Goal: Information Seeking & Learning: Learn about a topic

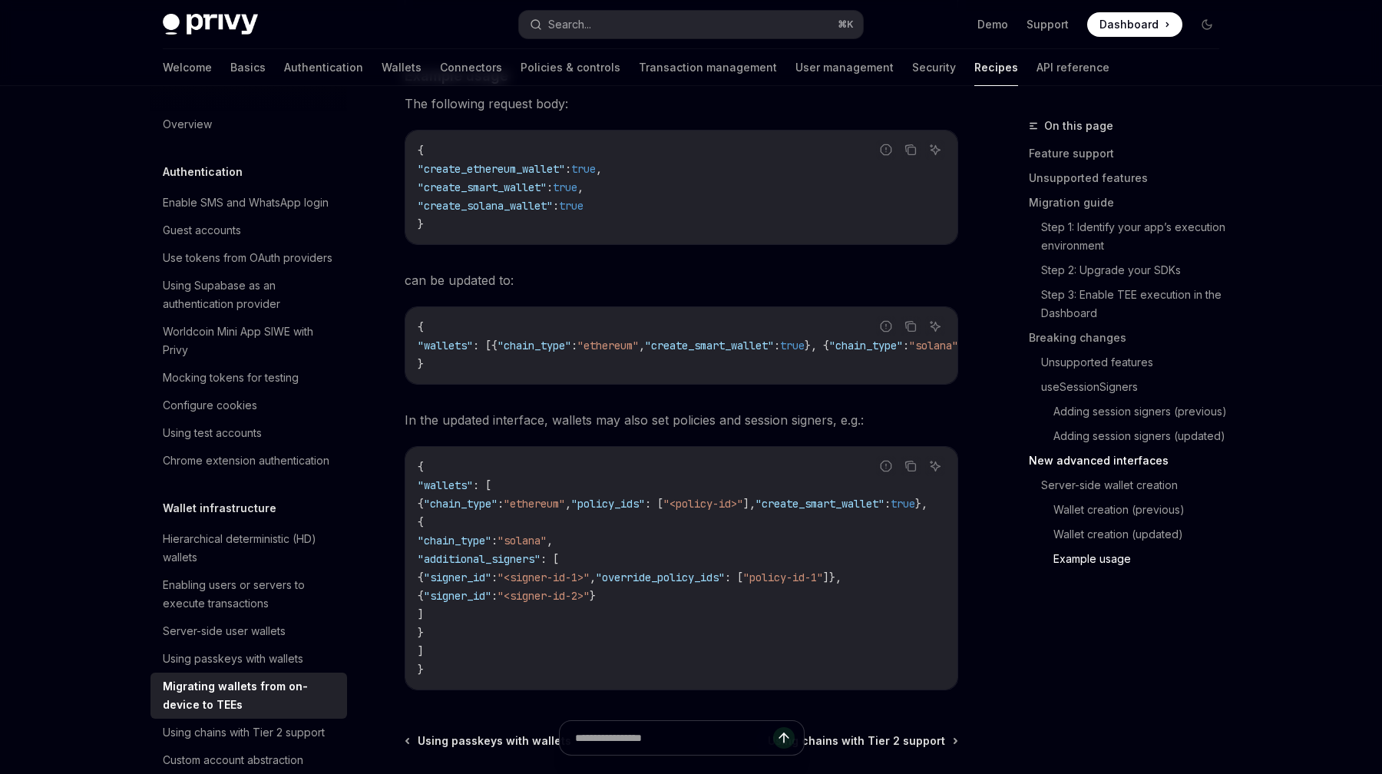
scroll to position [5073, 0]
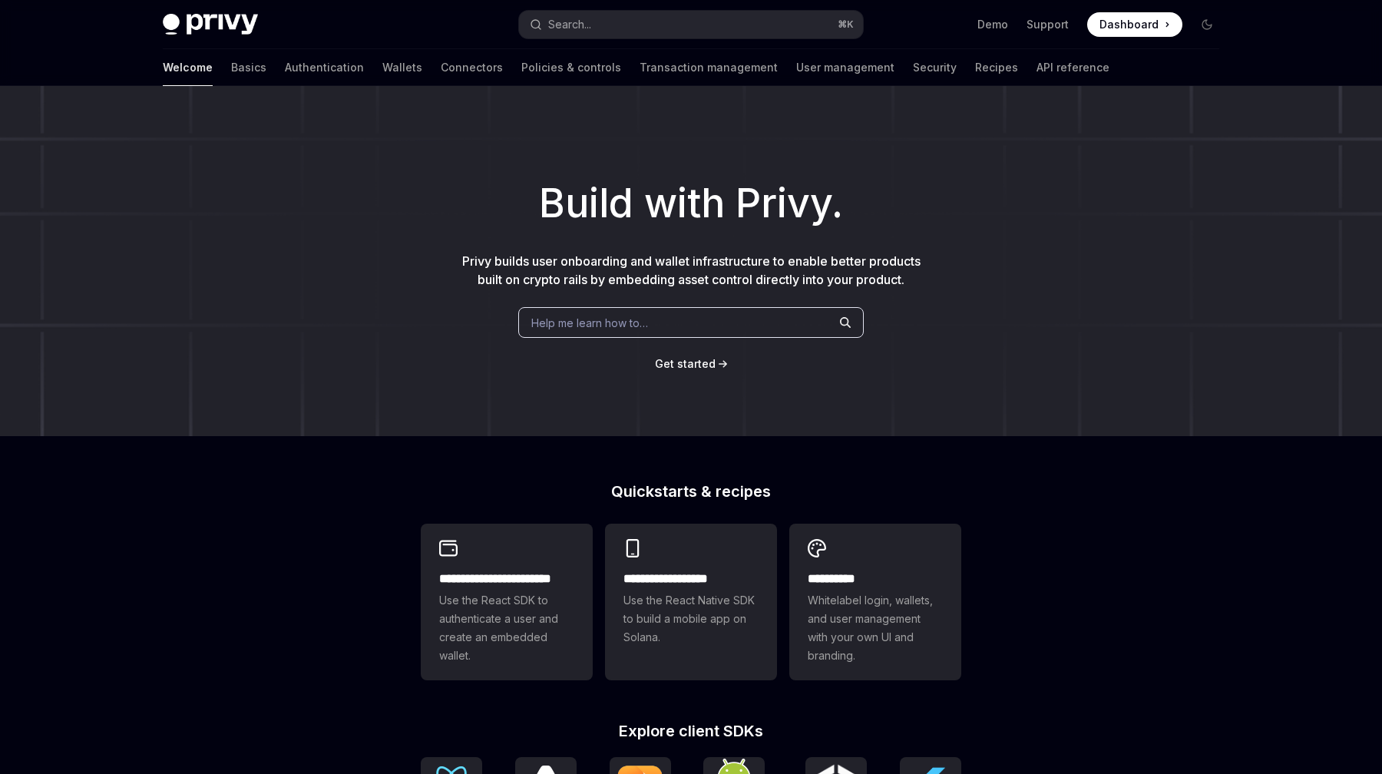
click at [346, 65] on div "Welcome Basics Authentication Wallets Connectors Policies & controls Transactio…" at bounding box center [636, 67] width 947 height 37
click at [382, 67] on link "Wallets" at bounding box center [402, 67] width 40 height 37
type textarea "*"
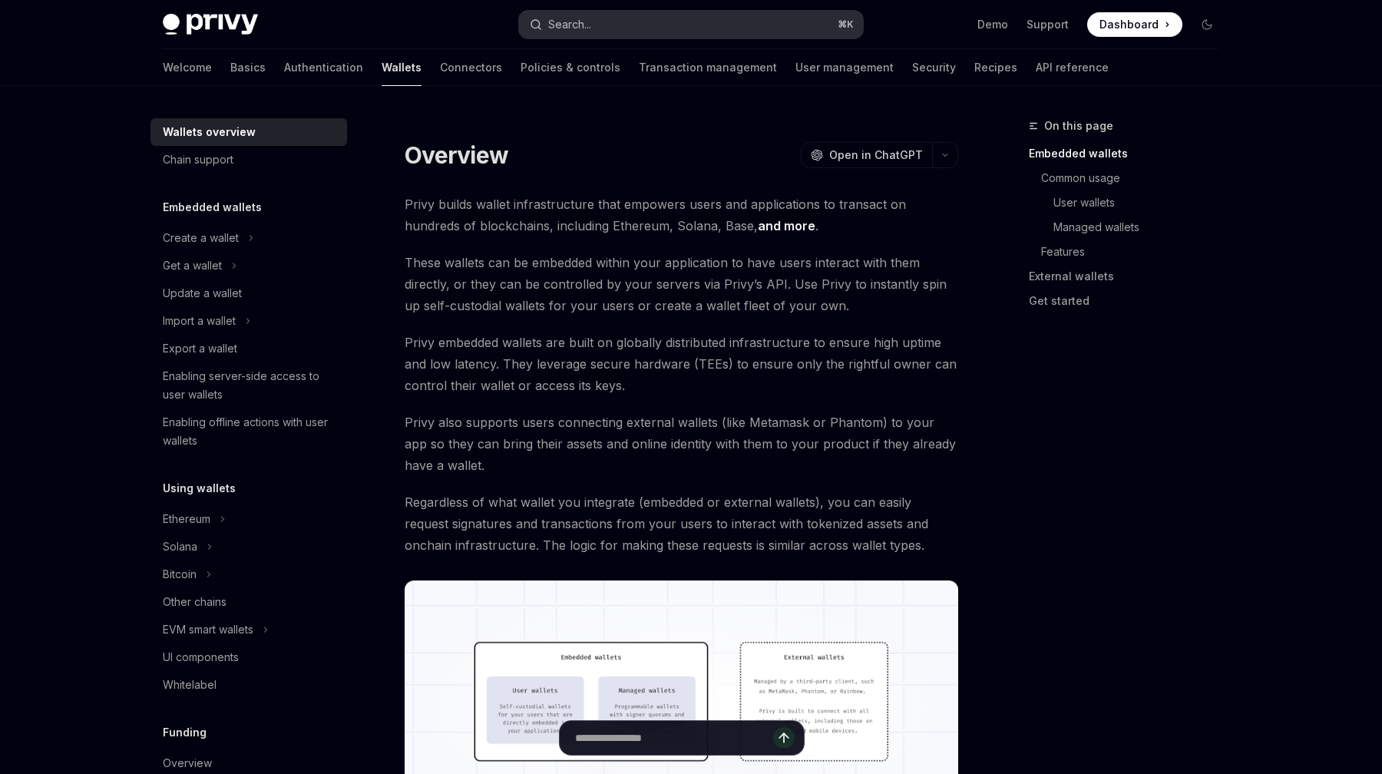
click at [619, 14] on button "Search... ⌘ K" at bounding box center [691, 25] width 344 height 28
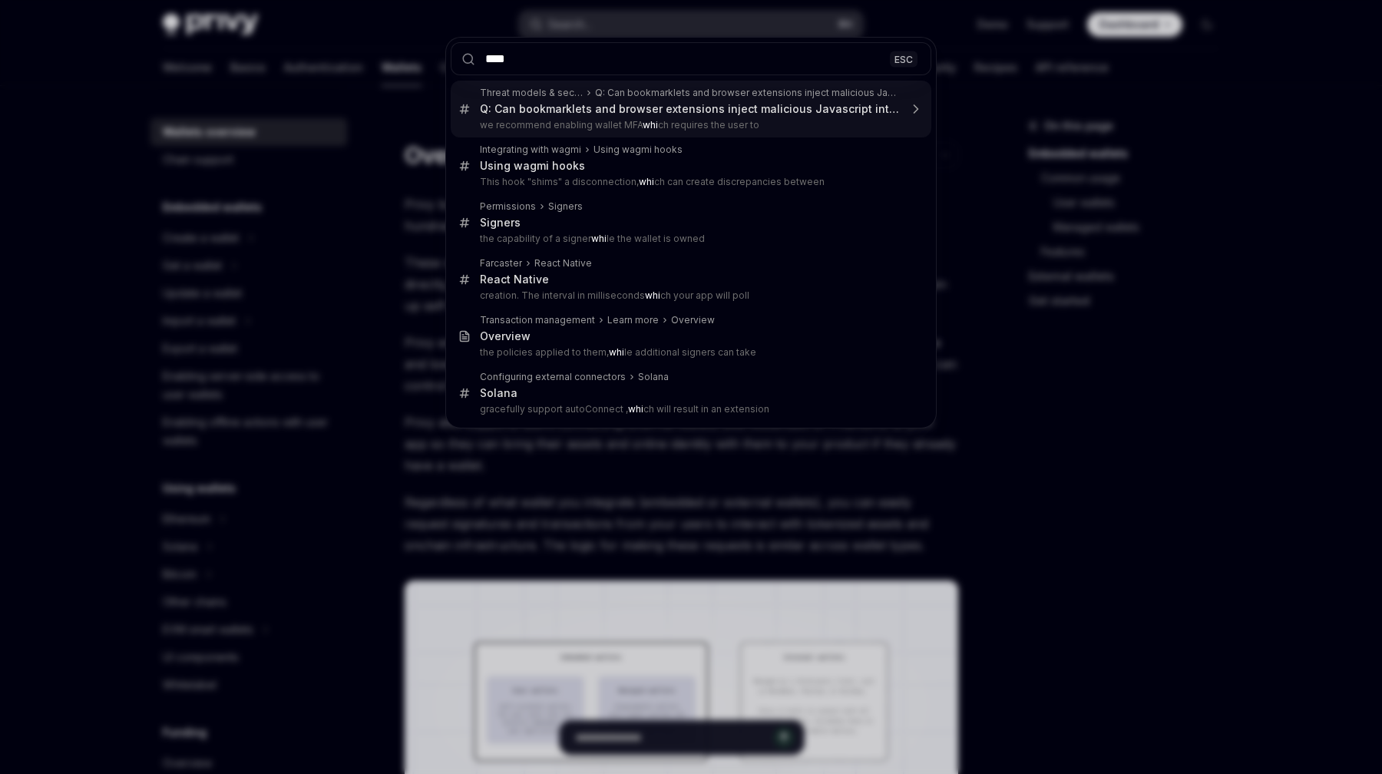
type input "*****"
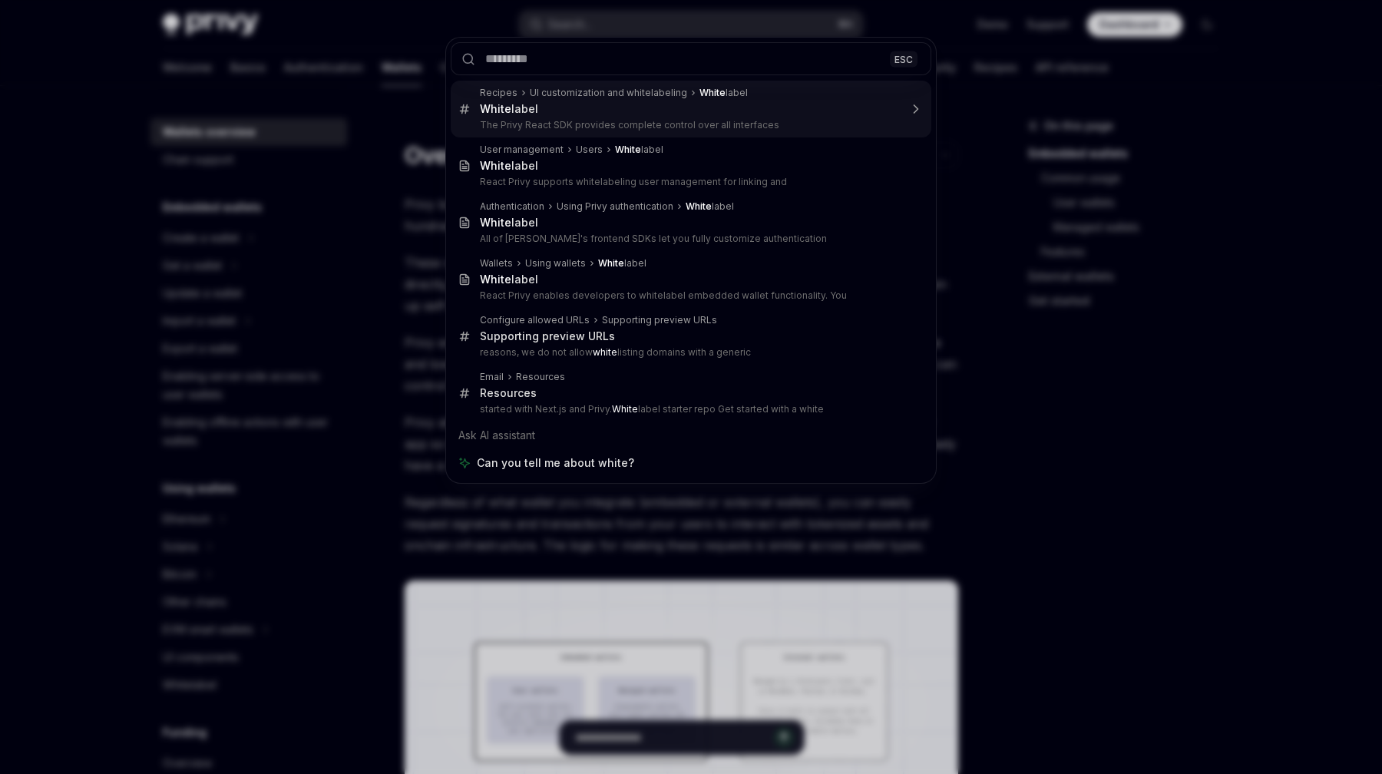
type textarea "*"
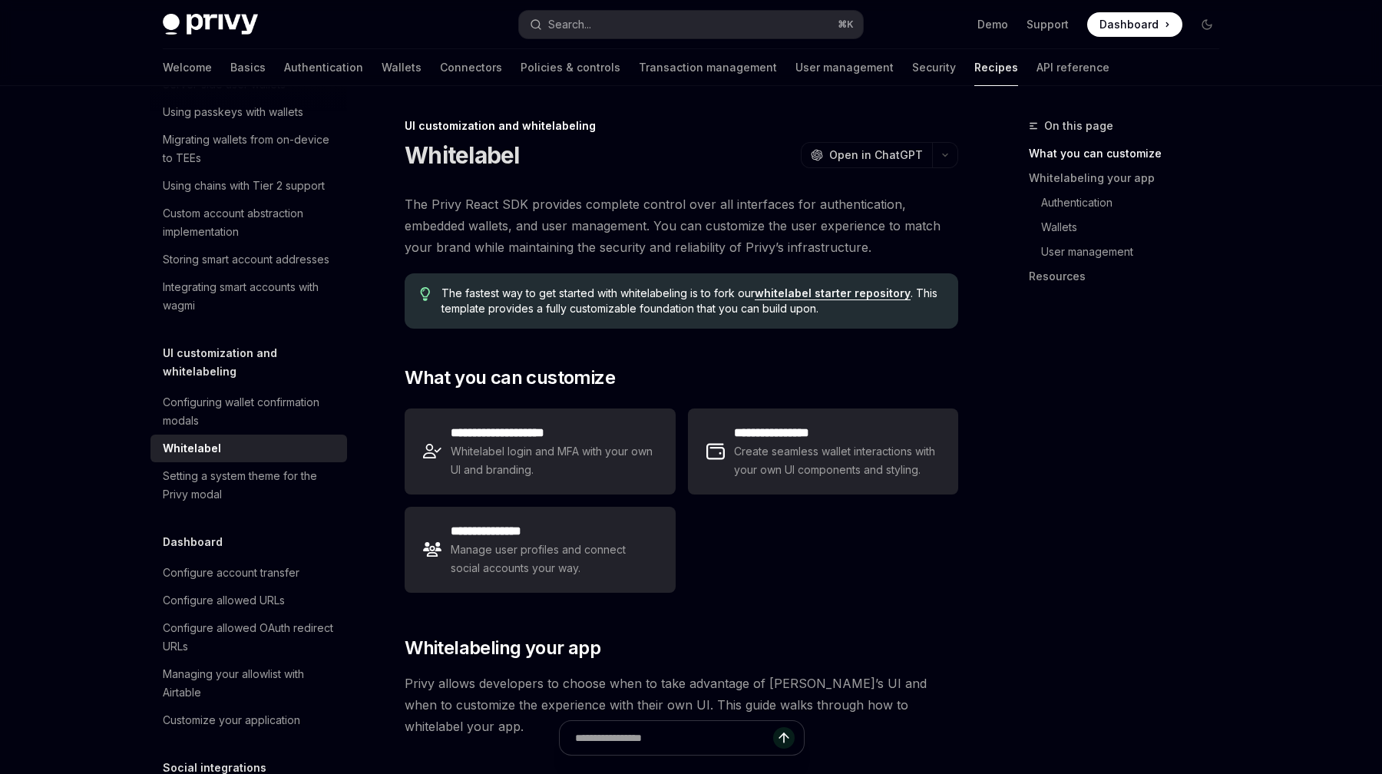
click at [1024, 498] on div "On this page What you can customize Whitelabeling your app Authentication Walle…" at bounding box center [1114, 445] width 233 height 657
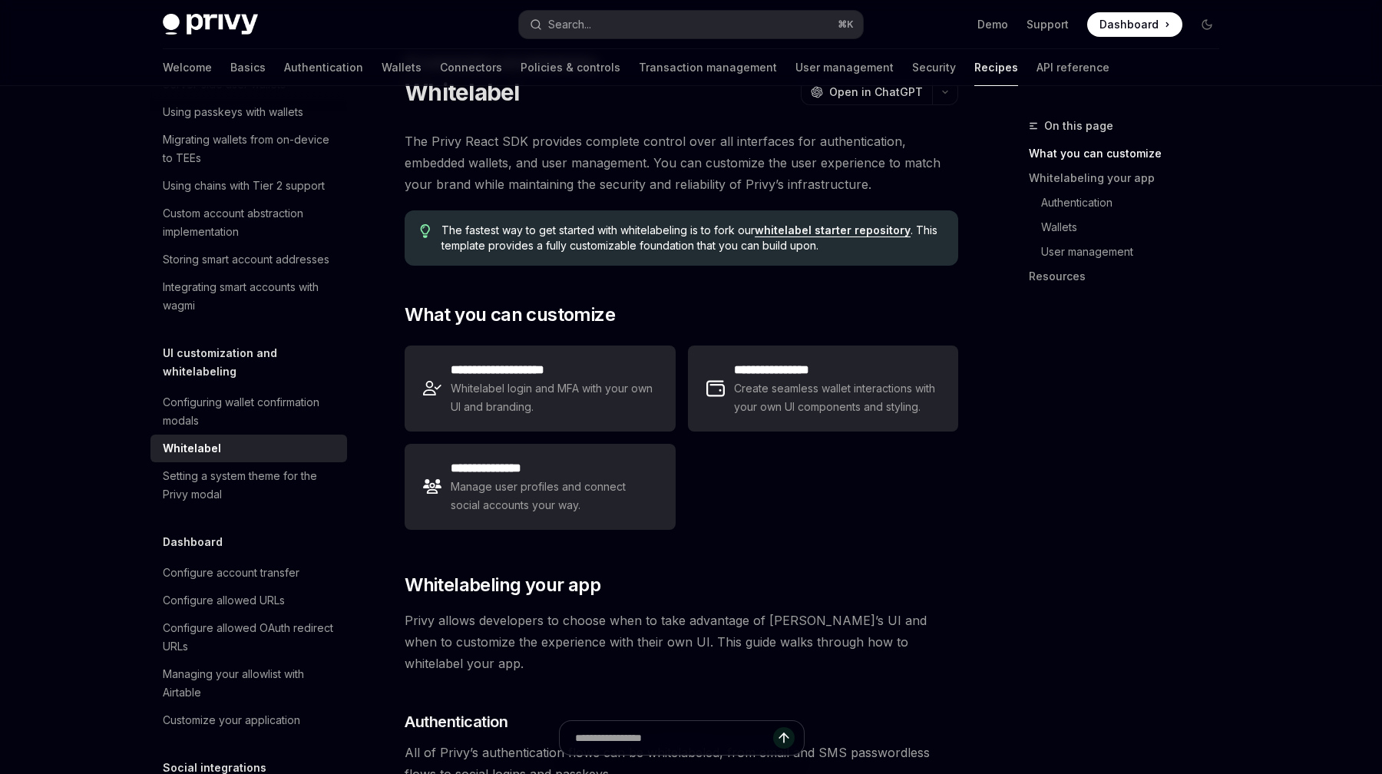
scroll to position [65, 0]
click at [846, 226] on link "whitelabel starter repository" at bounding box center [833, 229] width 156 height 14
click at [1128, 494] on div "On this page What you can customize Whitelabeling your app Authentication Walle…" at bounding box center [1114, 445] width 233 height 657
